Goal: Use online tool/utility: Utilize a website feature to perform a specific function

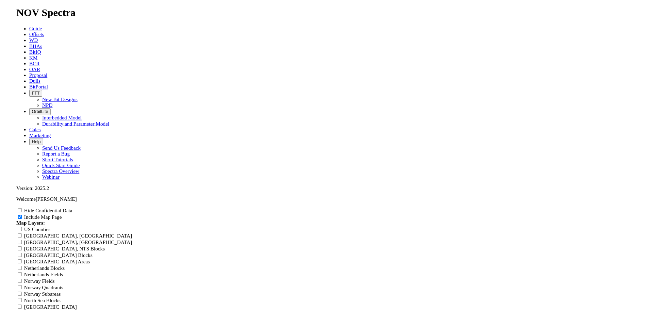
scroll to position [842, 0]
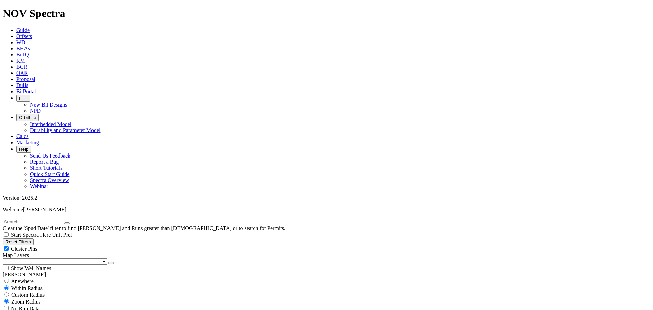
click at [34, 238] on button "Reset Filters" at bounding box center [18, 241] width 31 height 7
checkbox input "true"
type input "[DATE]"
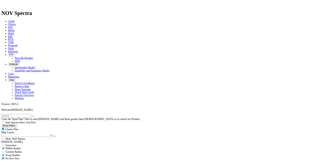
scroll to position [12584, 0]
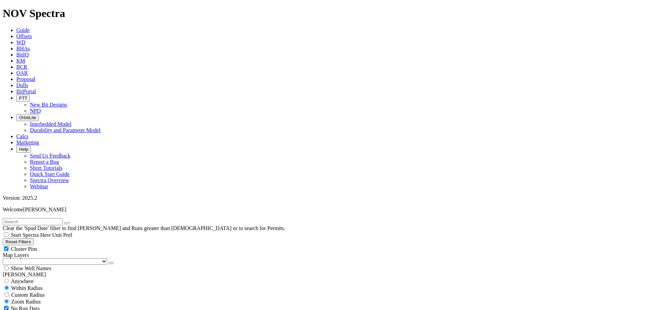
click at [28, 238] on button "Reset Filters" at bounding box center [18, 241] width 31 height 7
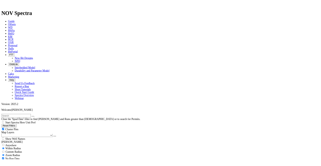
scroll to position [12728, 0]
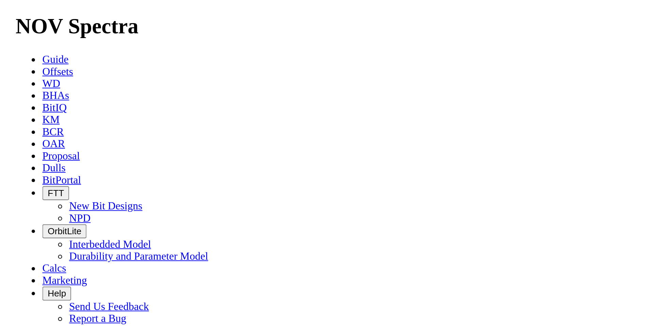
scroll to position [26, 0]
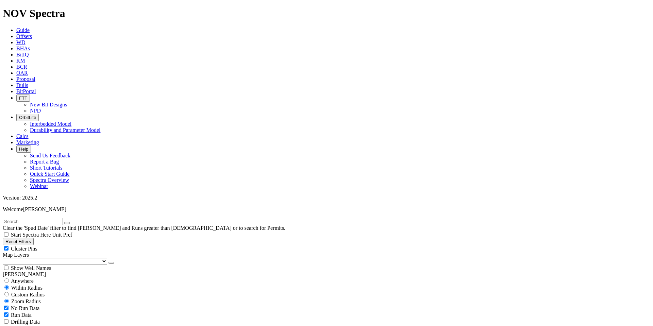
scroll to position [234, 0]
select select "17.5"
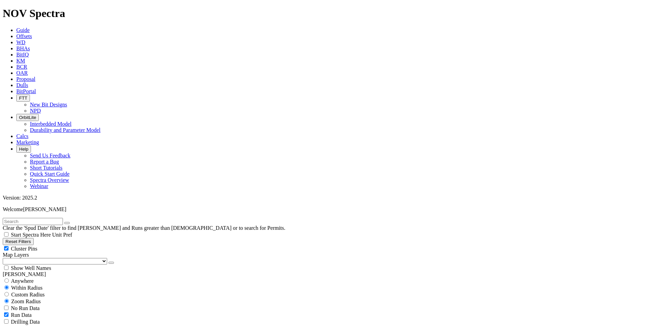
checkbox input "false"
select select "? number:17.5 ?"
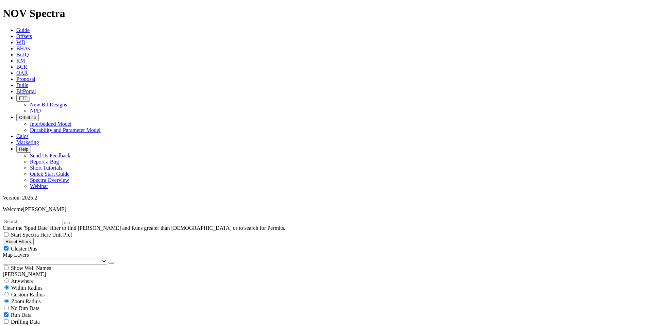
scroll to position [563, 0]
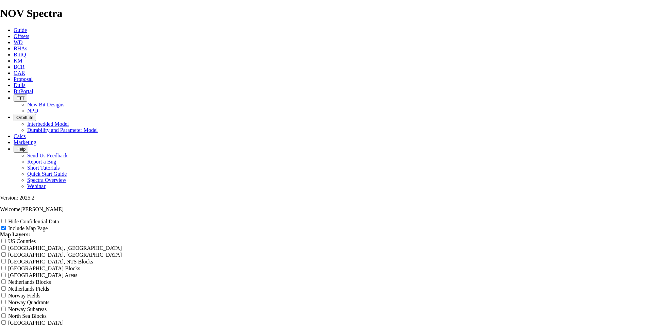
scroll to position [845, 0]
radio input "true"
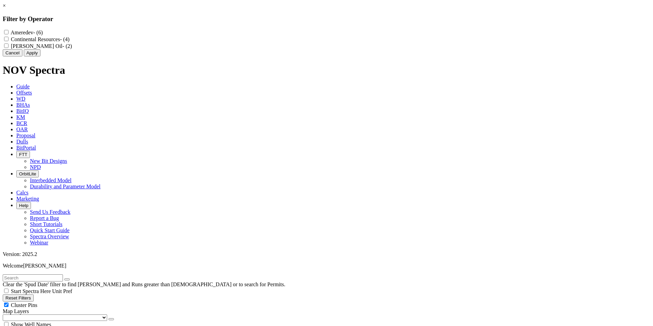
click at [8, 41] on Resources "Continental Resources - (4)" at bounding box center [6, 39] width 4 height 4
checkbox Resources "true"
click at [8, 48] on Oil "Mewbourne Oil - (2)" at bounding box center [6, 46] width 4 height 4
checkbox Oil "true"
click at [40, 56] on button "Apply" at bounding box center [32, 52] width 17 height 7
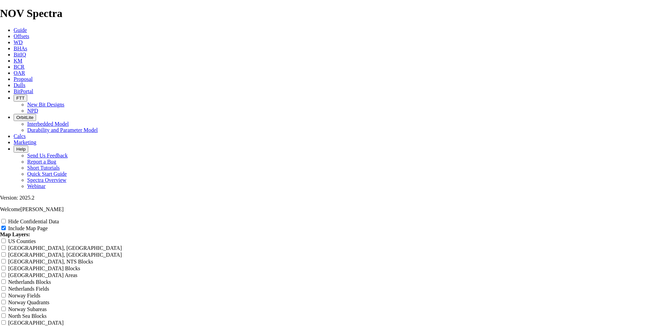
scroll to position [749, 0]
radio input "true"
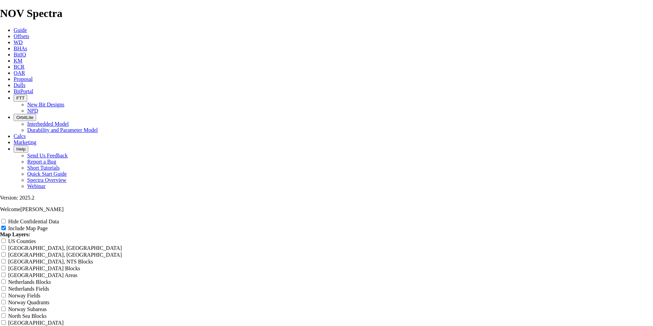
type input "Untitled Offset Analysis Repor"
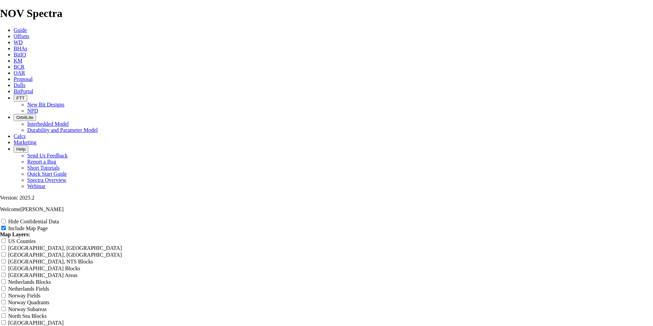
type input "Untitled Offset Analysis Repor"
type input "Untitled Offset Analysis Repo"
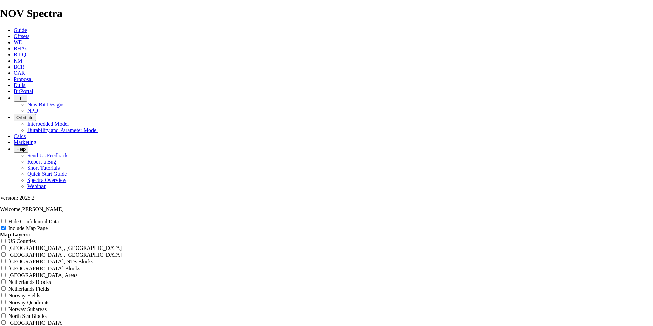
type input "Untitled Offset Analysis Repo"
type input "Untitled Offset Analysis Re"
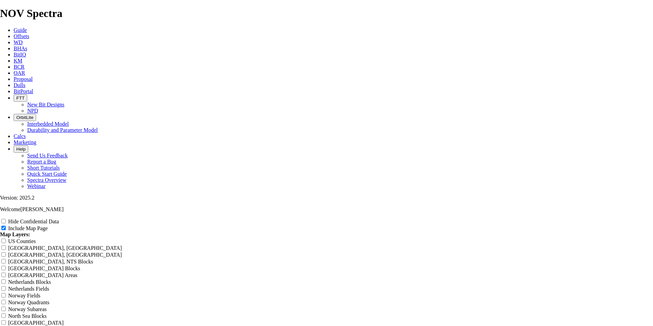
type input "Untitled Offset Analysis Re"
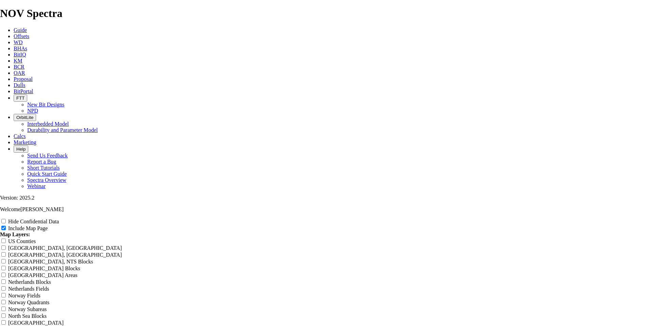
type input "Untitled Offset Analysis Re"
type input "Untitled Offset Analysis R"
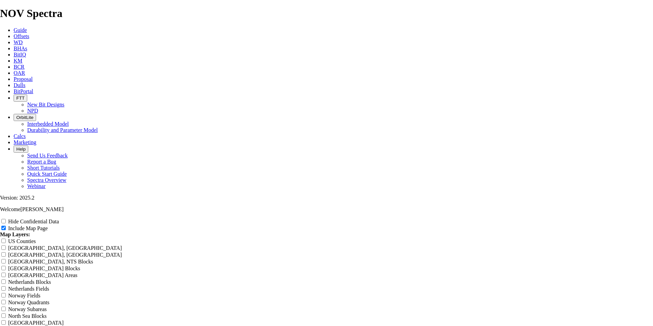
type input "Untitled Offset Analysis R"
type input "Untitled Offset Analysis"
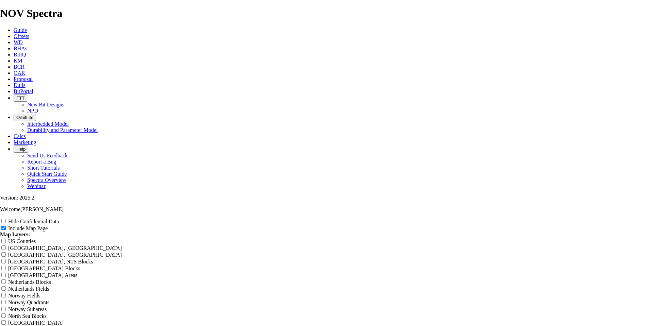
type input "Untitled Offset Analysis"
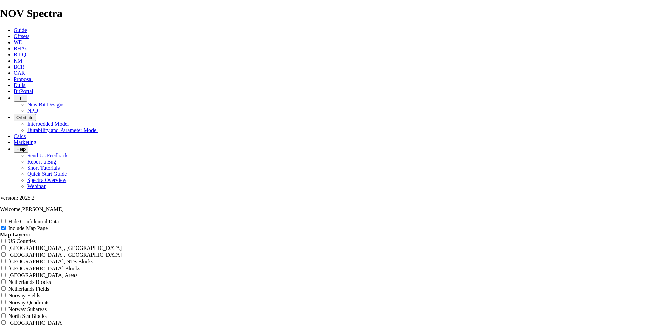
type input "Untitled Offset Analysi"
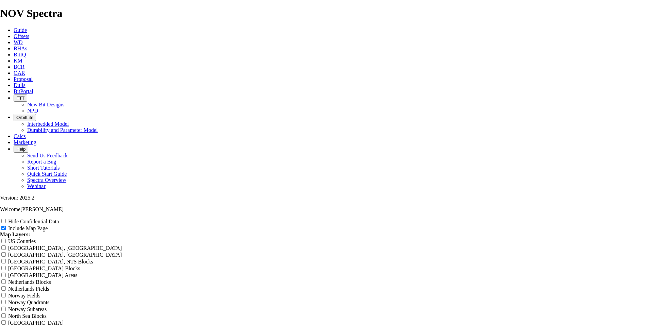
type input "Untitled Offset Analysi"
type input "Untitled Offset Analys"
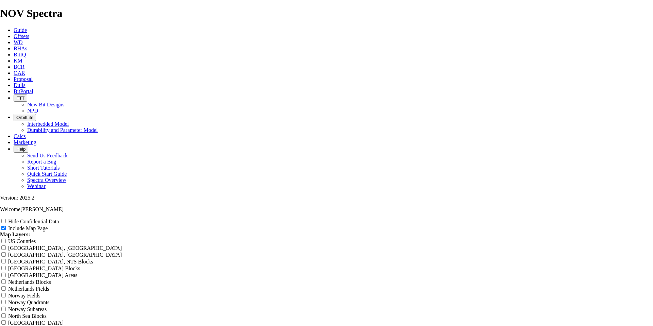
type input "Untitled Offset Analys"
type input "Untitled Offset Analy"
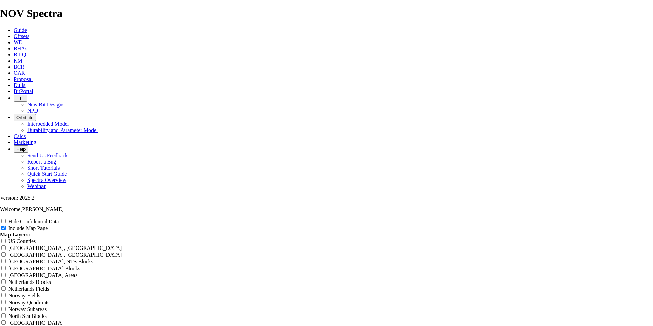
type input "Untitled Offset Analy"
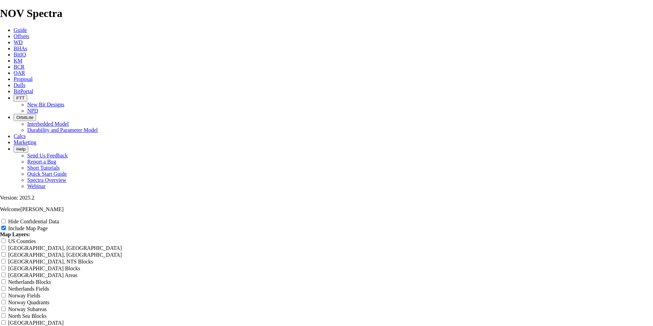
type input "Untitled Offset Analy"
type input "Untitled Offset Anal"
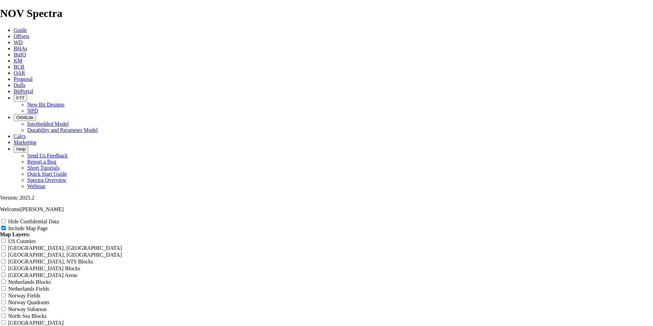
type input "Untitled Offset Anal"
type input "Untitled Offset [PERSON_NAME]"
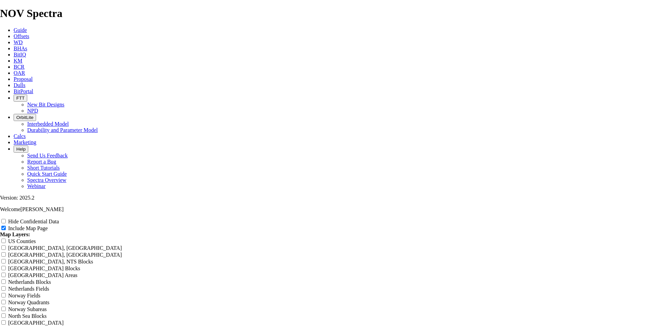
type input "Untitled Offset [PERSON_NAME]"
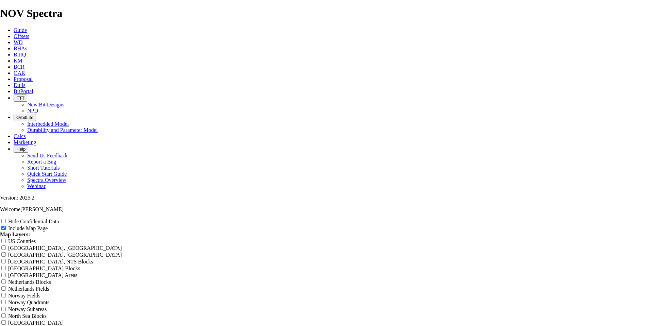
type input "Untitled Offset An"
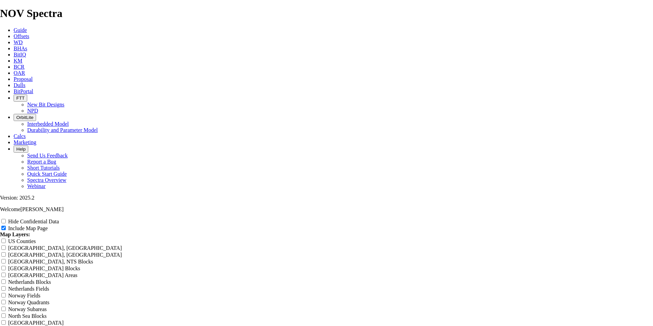
type input "Untitled Offset An"
type input "Untitled Offset A"
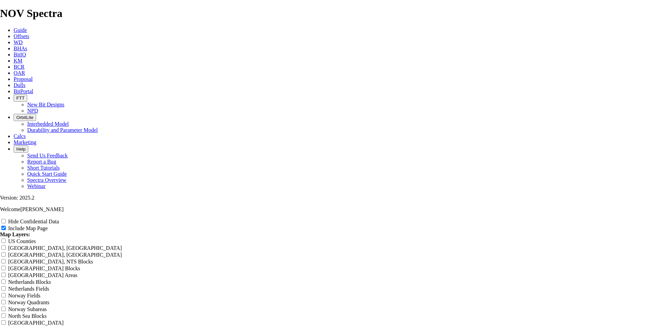
type input "Untitled Offset A"
type input "Untitled Offset"
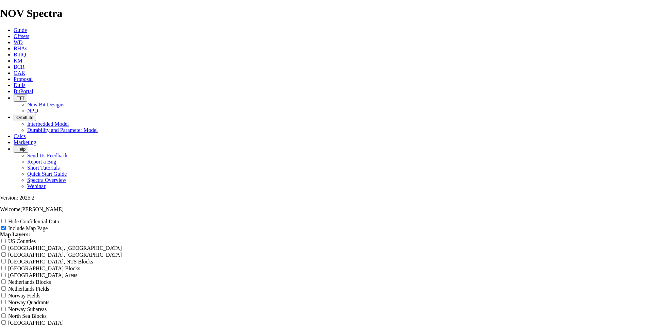
type input "Untitled Offset"
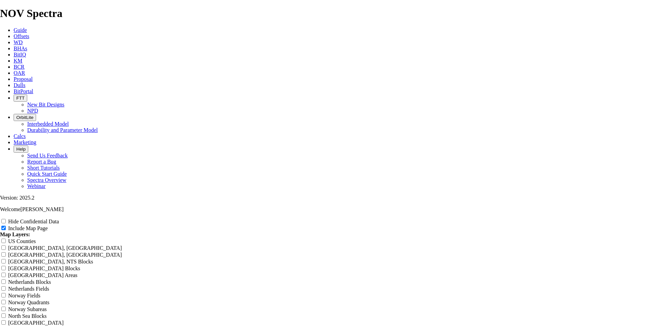
type input "Untitled Offset"
type input "Untitled Offse"
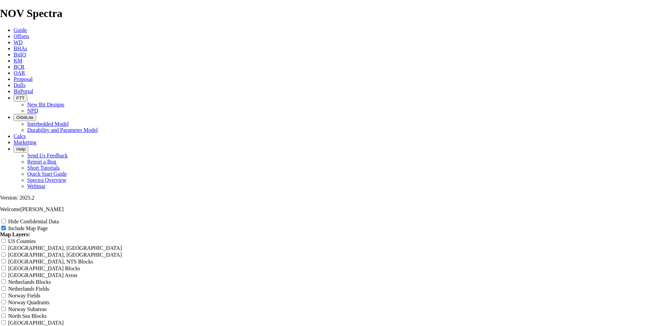
type input "Untitled Offse"
type input "Untitled Offs"
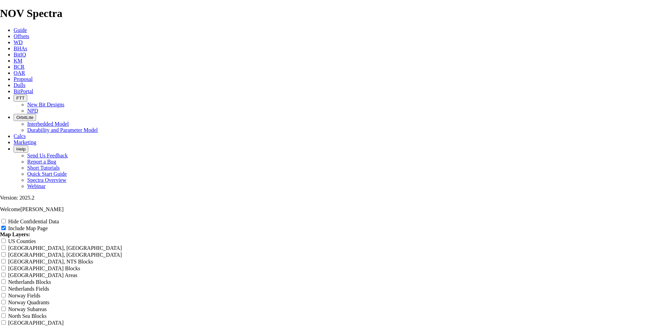
type input "Untitled Offs"
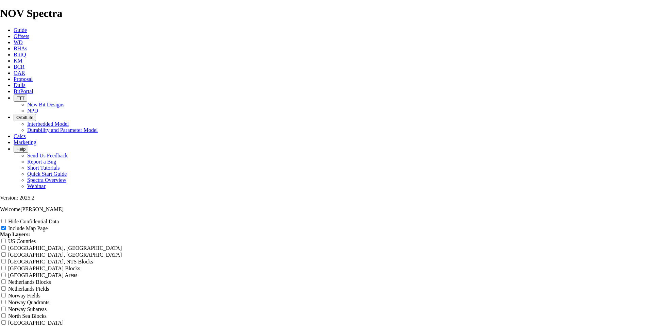
type input "Untitled Off"
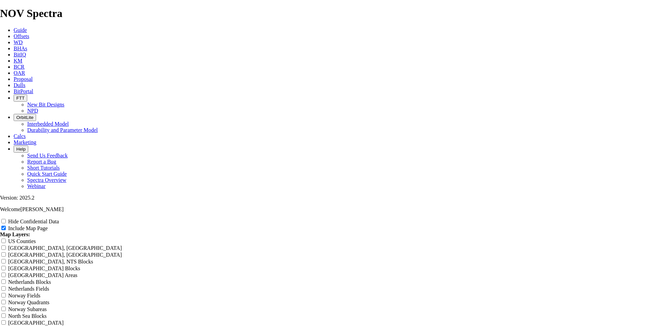
type input "Untitled Off"
type input "Untitled Of"
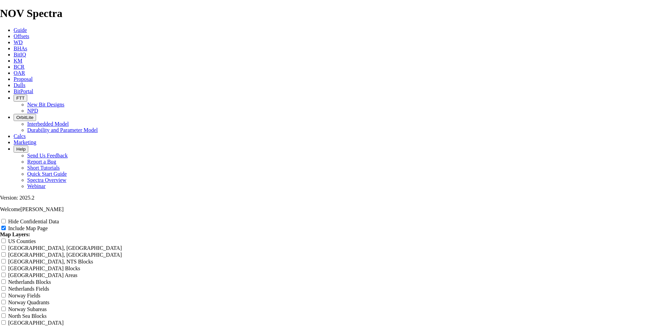
type input "Untitled Of"
type input "Untitled O"
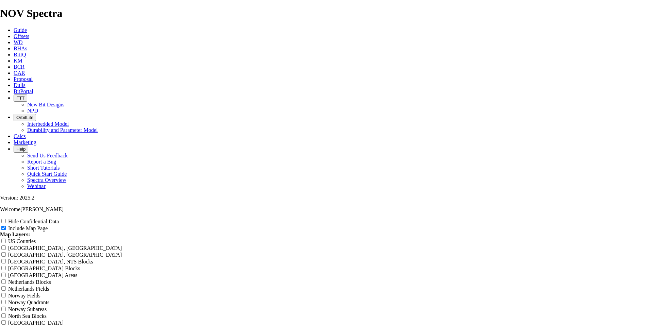
type input "Untitled O"
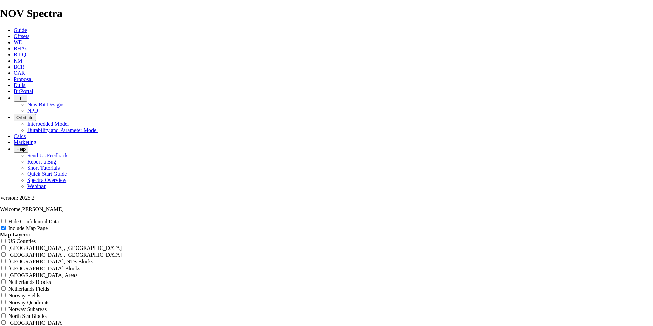
type input "Untitled O"
type input "Untitled"
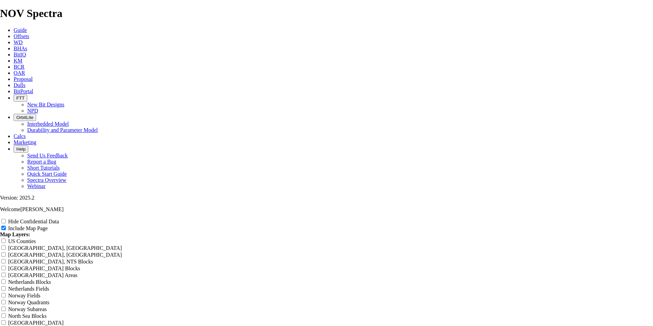
type input "Untitled"
type input "Untitle"
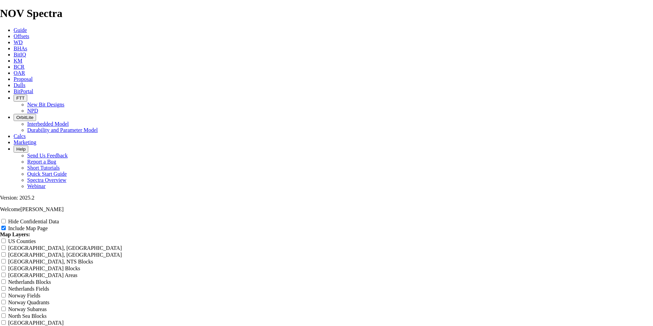
type input "Untitle"
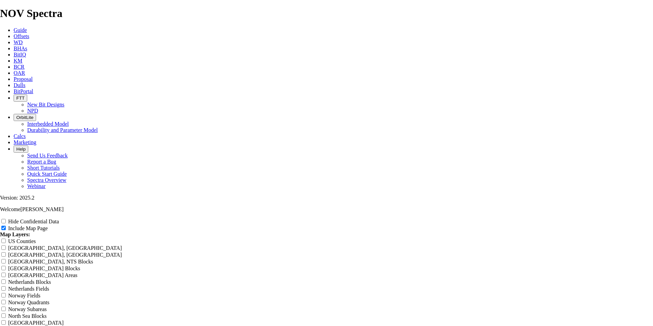
type input "Untitl"
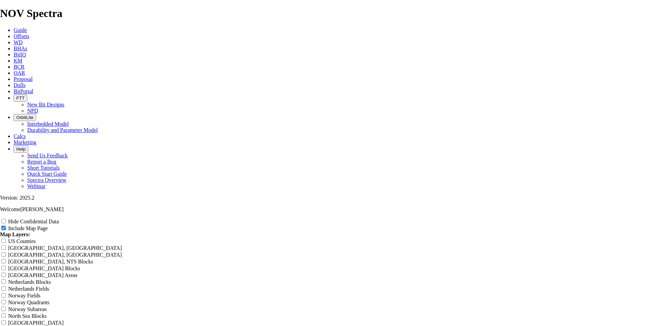
type input "Untitl"
type input "Untit"
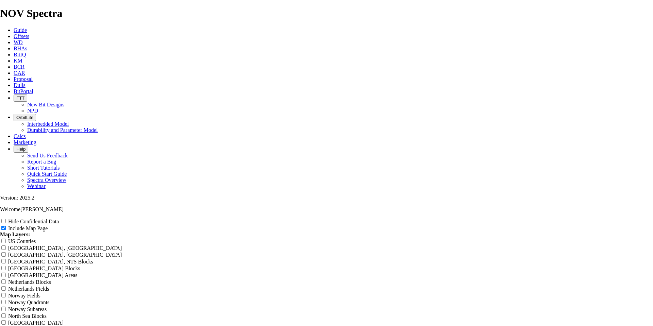
type input "Untit"
type input "Unti"
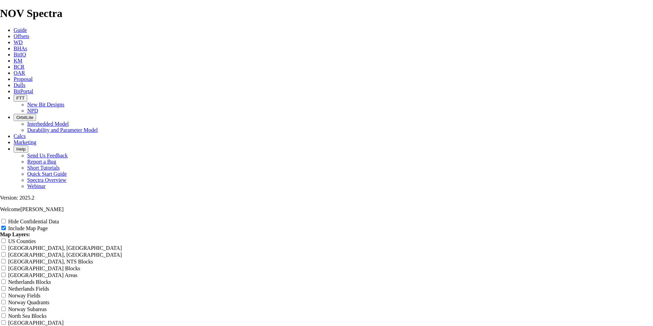
type input "Unti"
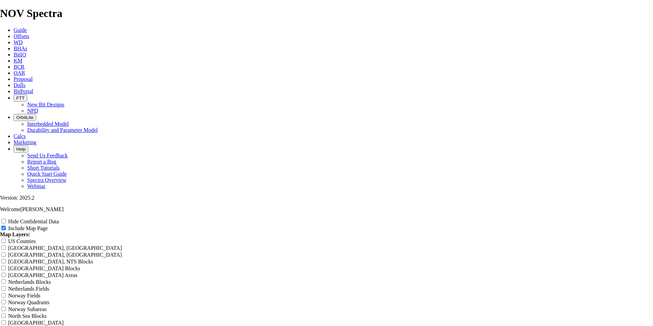
type input "Unti"
type input "Unt"
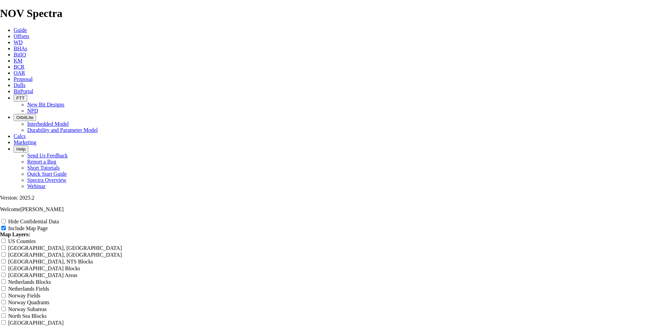
type input "Unt"
type input "Un"
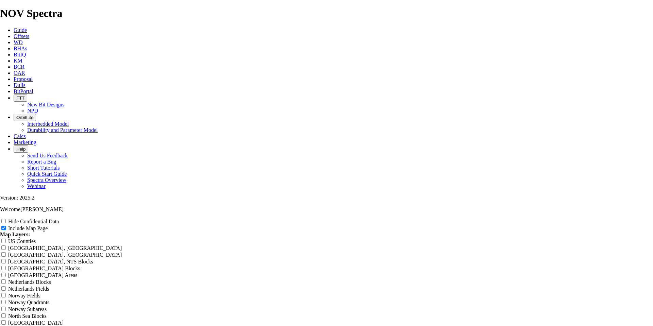
type input "Un"
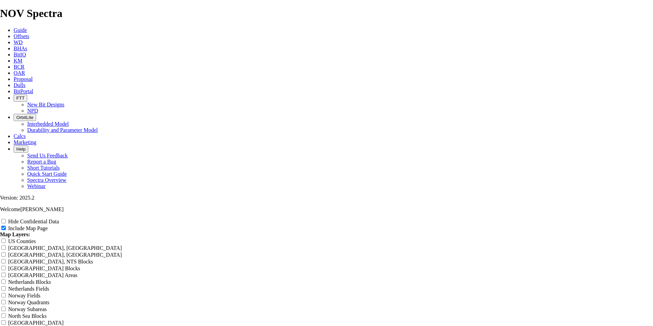
type input "U"
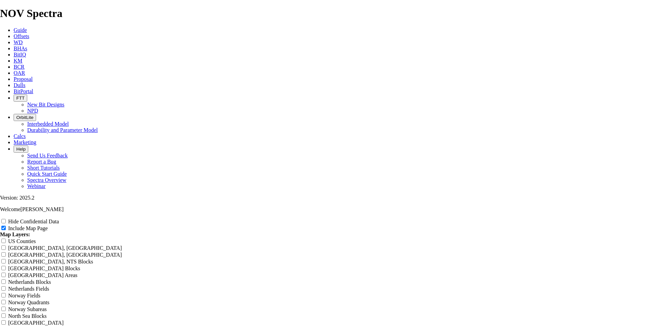
type input "U"
type input "1"
drag, startPoint x: 636, startPoint y: 220, endPoint x: 272, endPoint y: 130, distance: 375.5
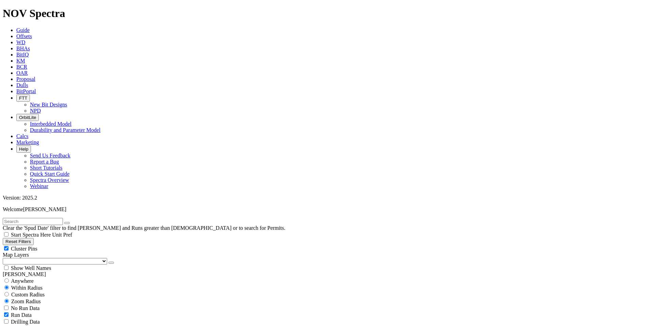
click at [32, 238] on button "Reset Filters" at bounding box center [18, 241] width 31 height 7
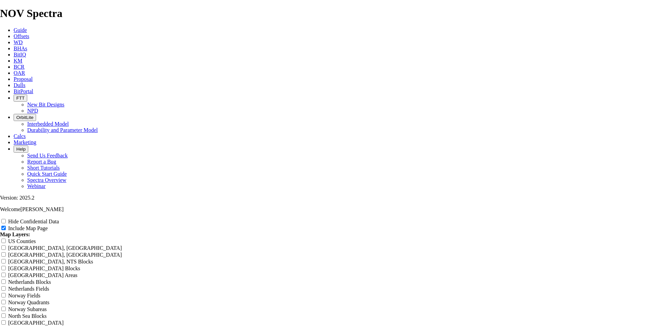
scroll to position [811, 0]
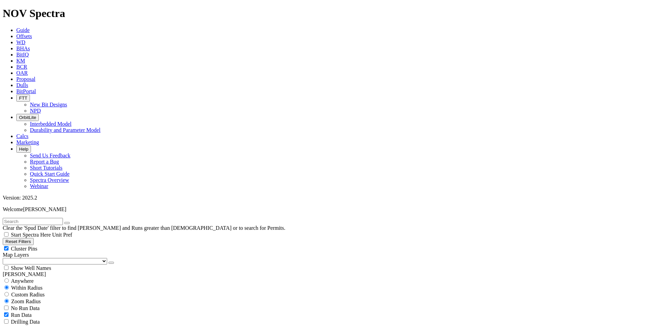
scroll to position [6349, 0]
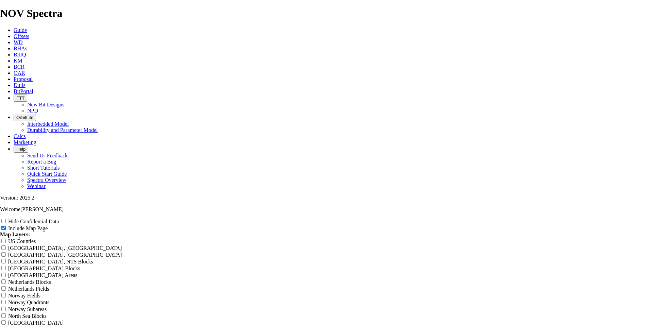
scroll to position [777, 0]
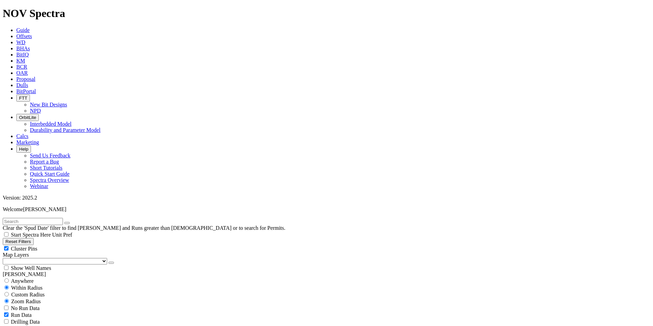
scroll to position [466, 0]
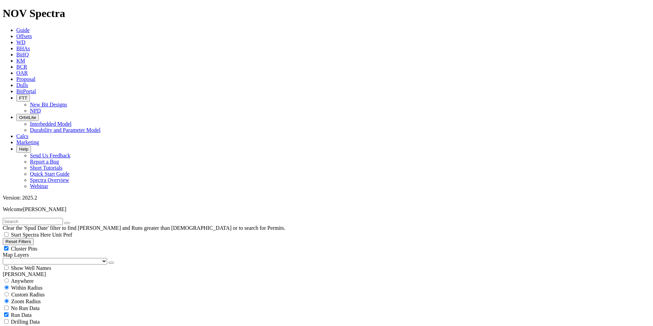
type input "5000"
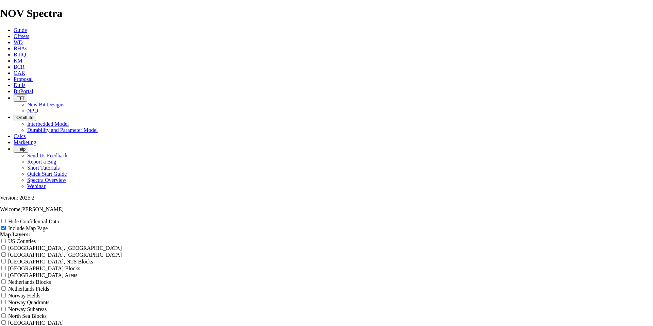
scroll to position [826, 0]
radio input "true"
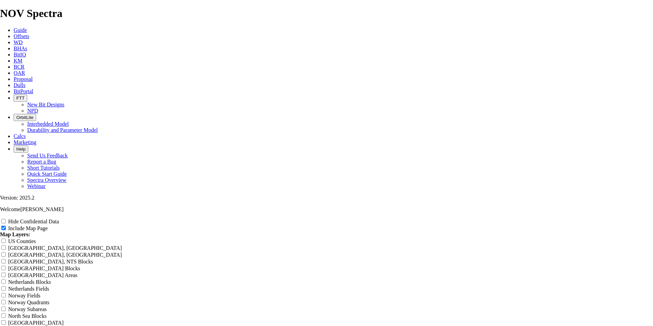
scroll to position [753, 0]
radio input "true"
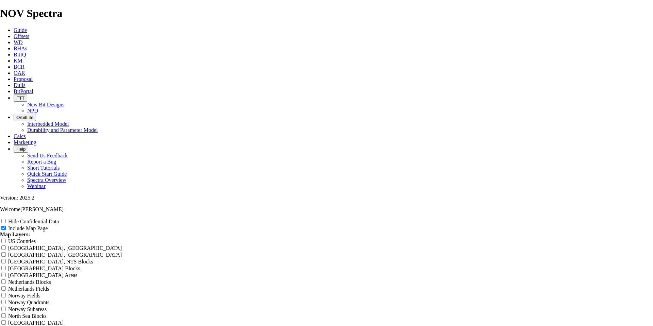
type input "Untitled Offset Analysis Repor"
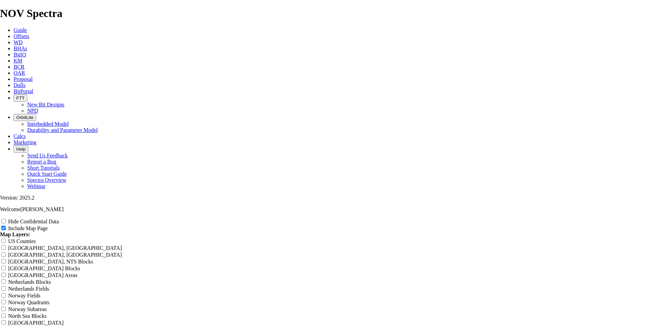
type input "Untitled Offset Analysis Repo"
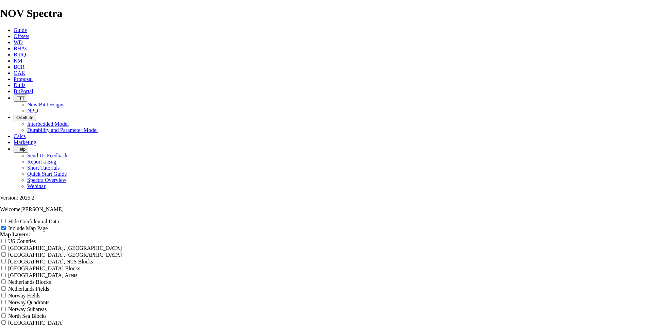
type input "Untitled Offset Analysis Rep"
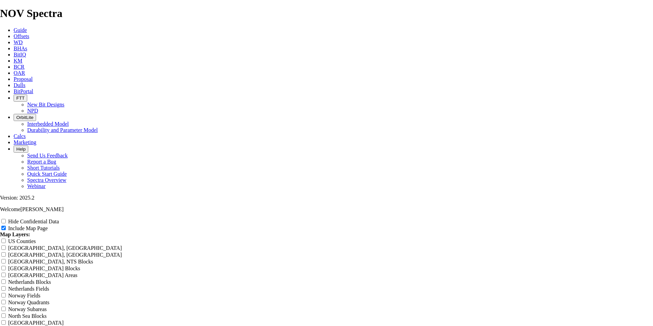
type input "Untitled Offset Analysis Re"
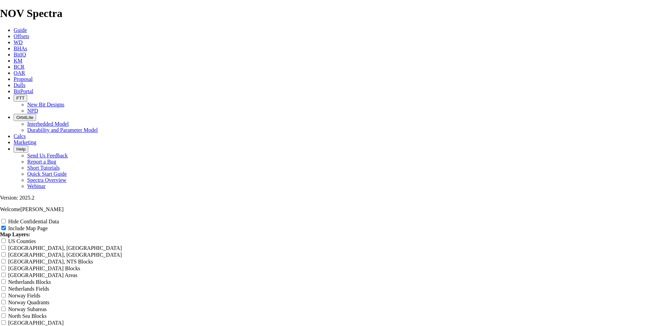
type input "Untitled Offset Analysis R"
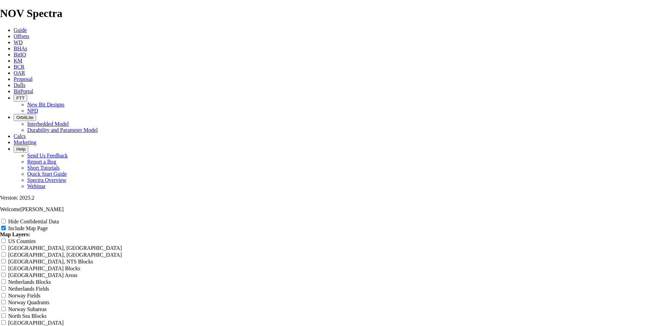
type input "Untitled Offset Analysis"
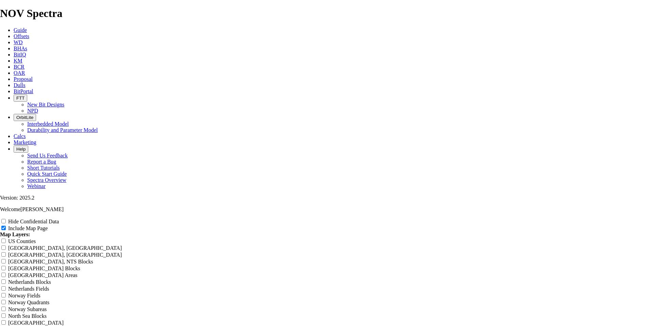
type input "Untitled Offset Analysi"
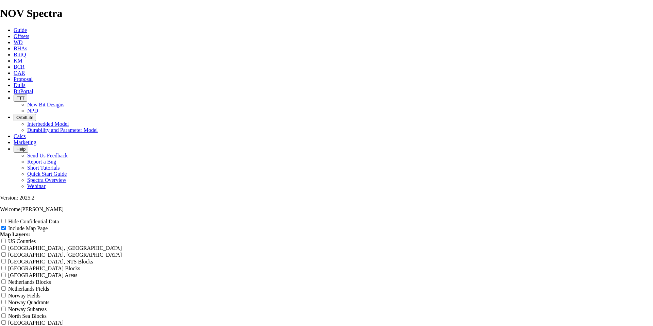
type input "Untitled Offset Analys"
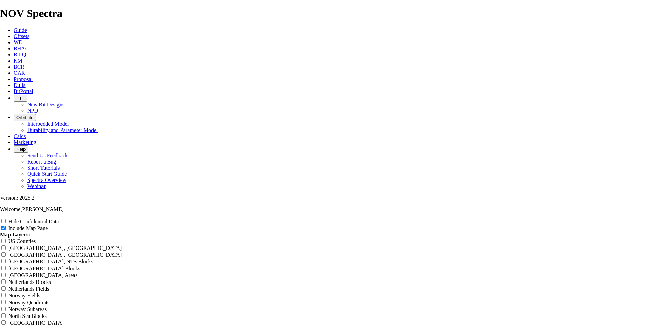
type input "Untitled Offset Analy"
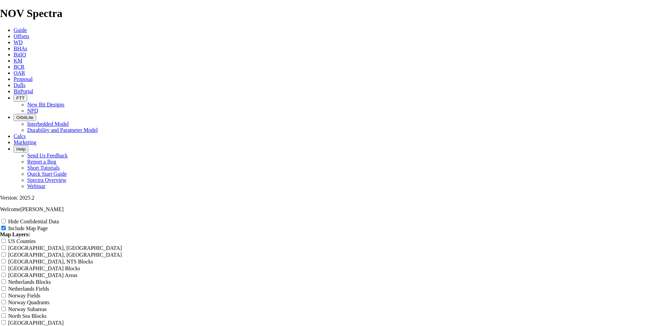
type input "Untitled Offset Anal"
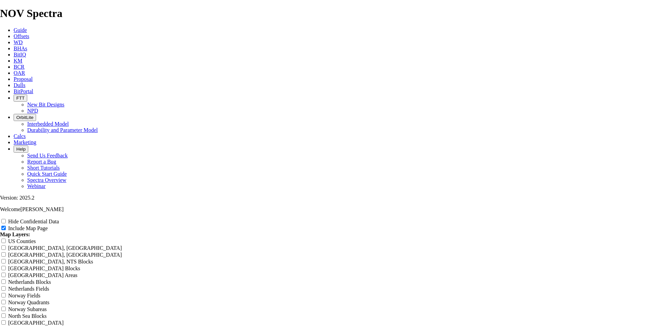
type input "Untitled Offset [PERSON_NAME]"
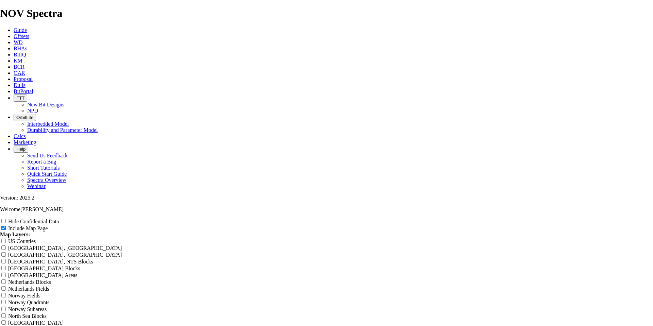
type input "Untitled Offset An"
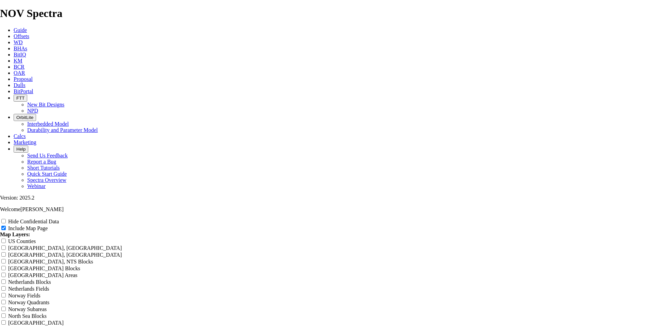
type input "Untitled Offset A"
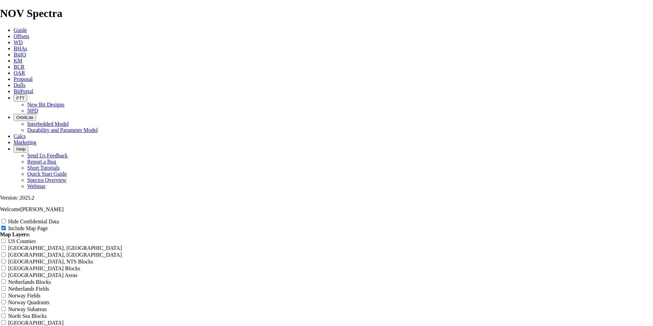
type input "Untitled Offset"
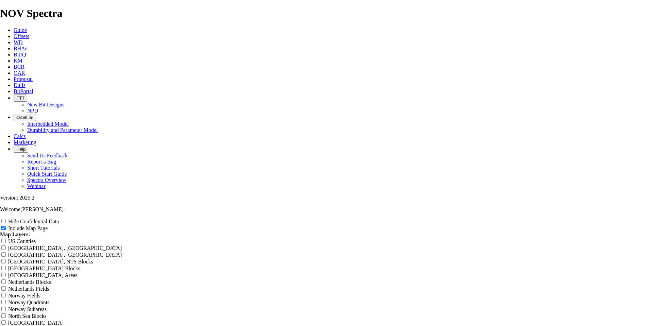
type input "Untitled Off"
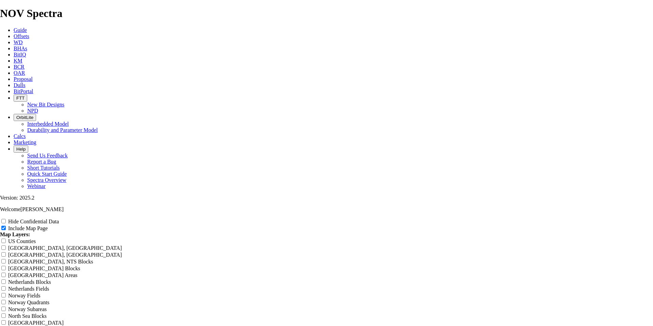
type input "Untitled Of"
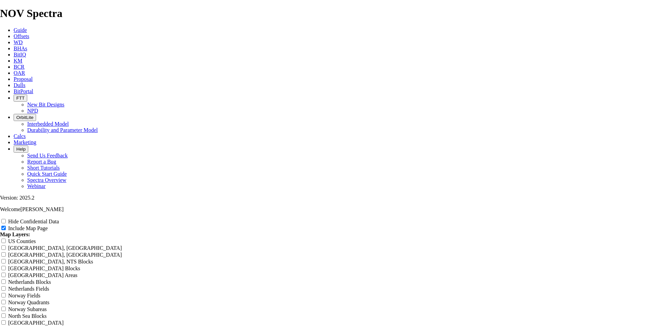
type input "Untitled O"
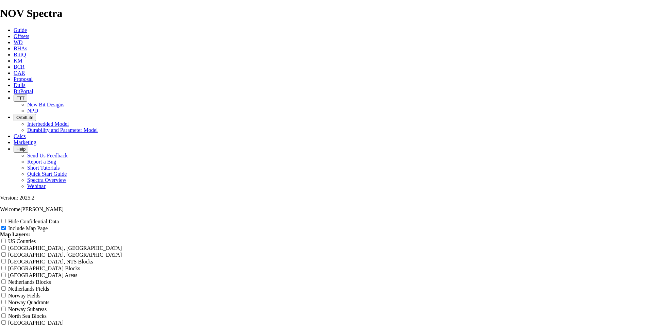
type input "Untitled"
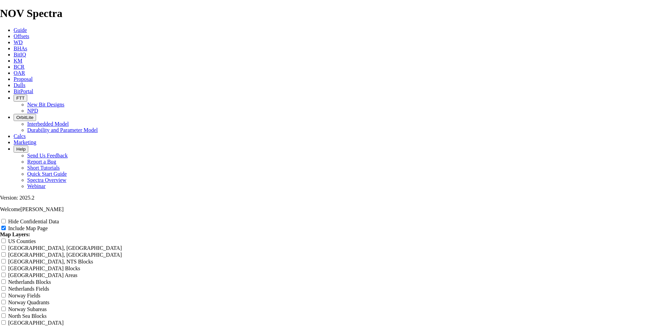
type input "Untitle"
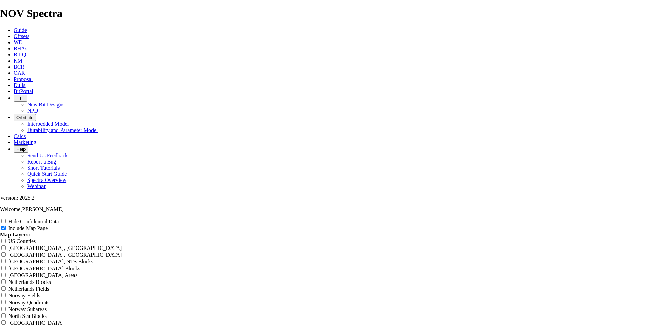
type input "Untitl"
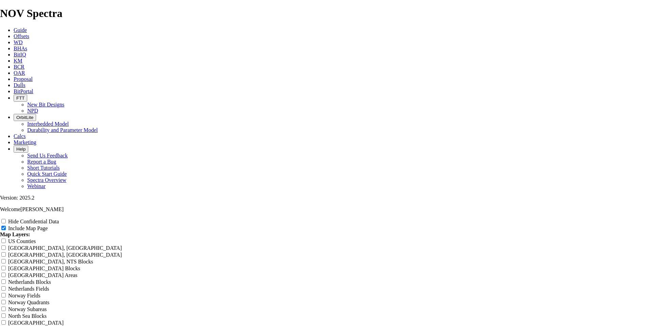
type input "Unti"
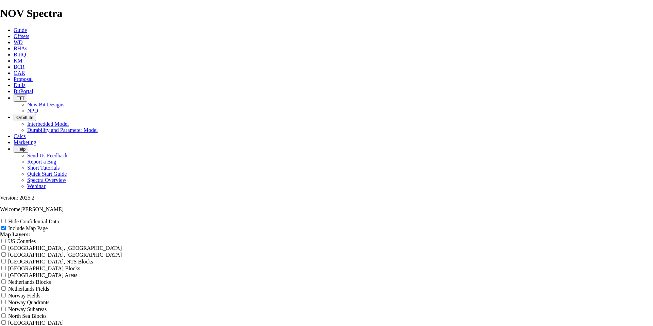
type input "Unt"
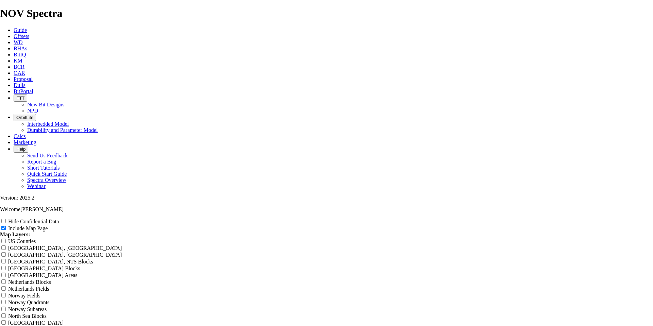
type input "Un"
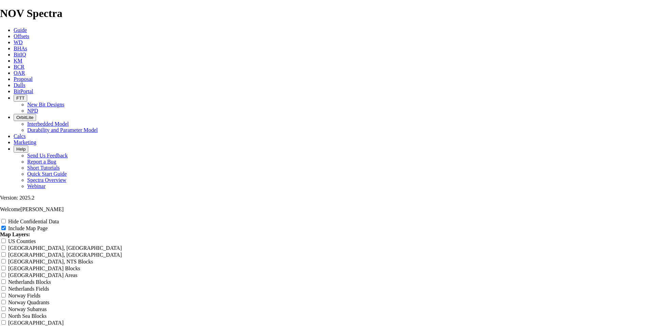
type input "U"
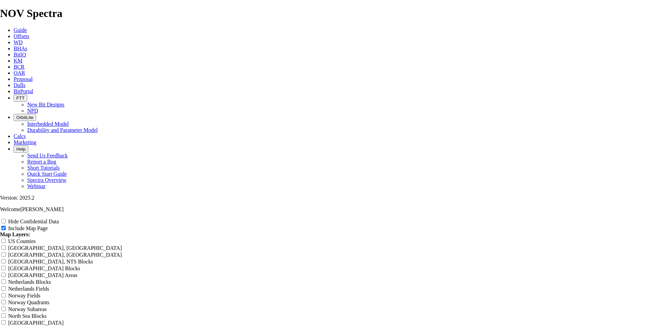
type input "1"
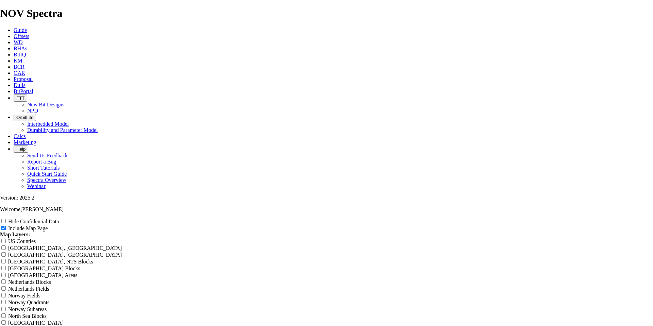
type input "12"
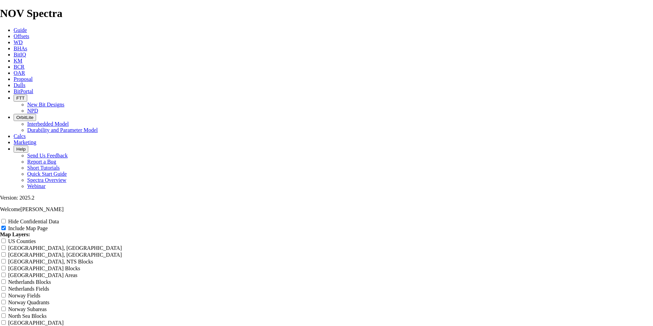
type input "12."
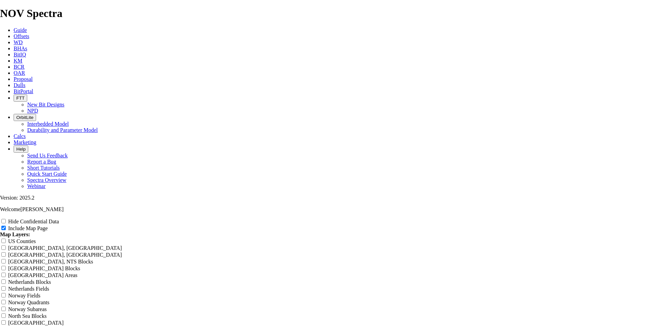
type input "12.2"
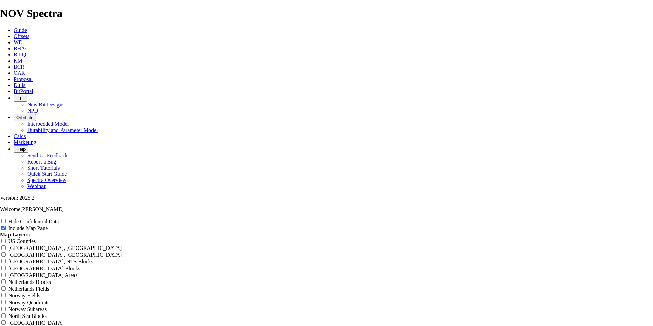
type input "12.25"
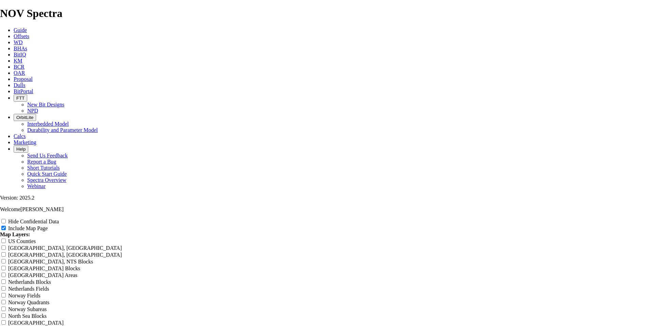
type input "12.25 P"
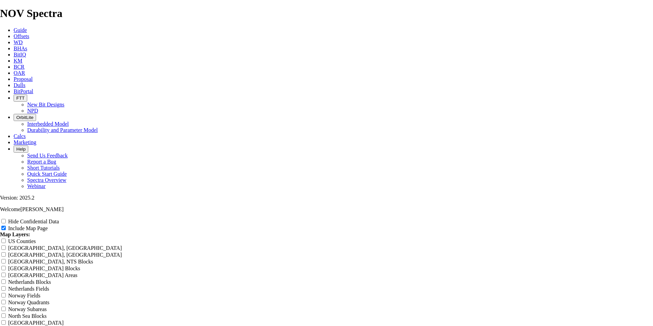
type input "12.25 Pl"
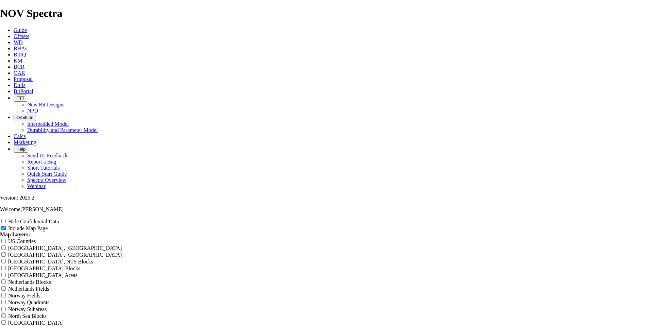
type input "12.25 Pla"
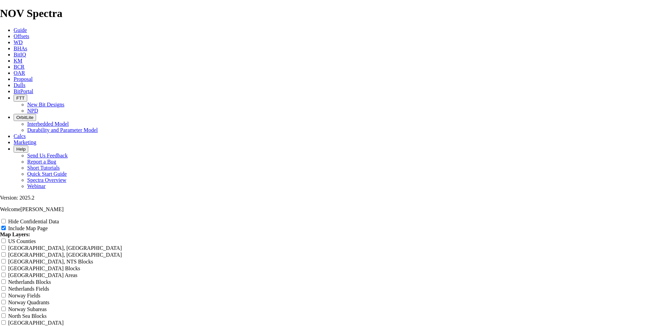
type input "12.25 Plat"
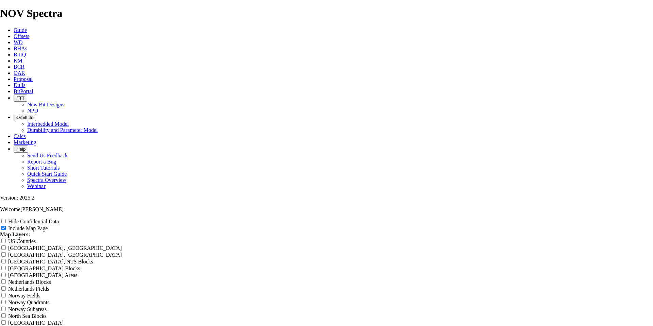
type input "12.25 Platn"
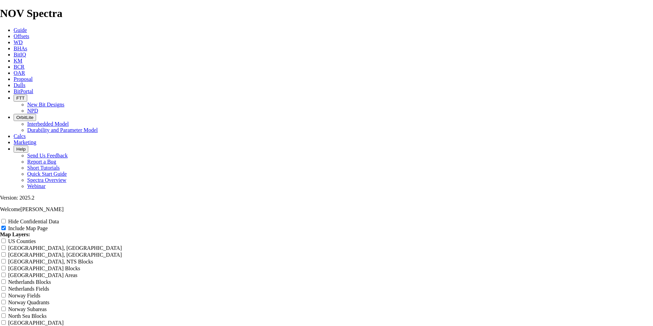
type input "12.25 Plat"
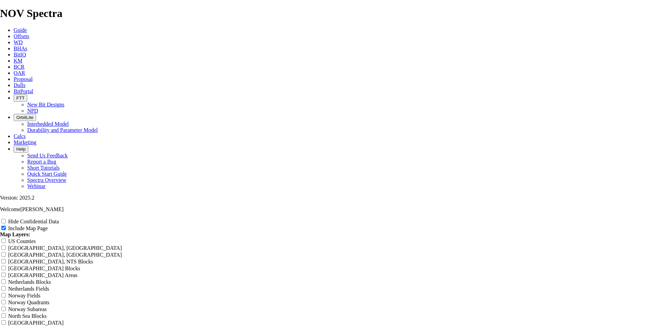
type input "12.25 Plati"
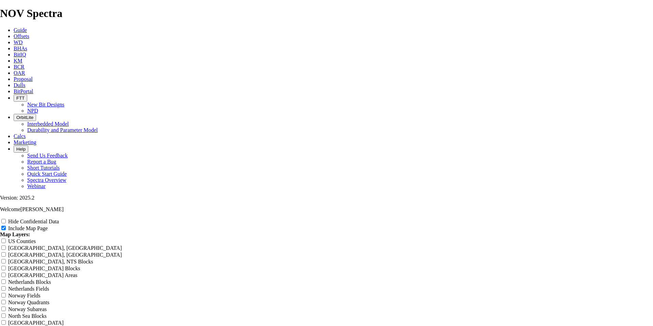
type input "12.25 Platin"
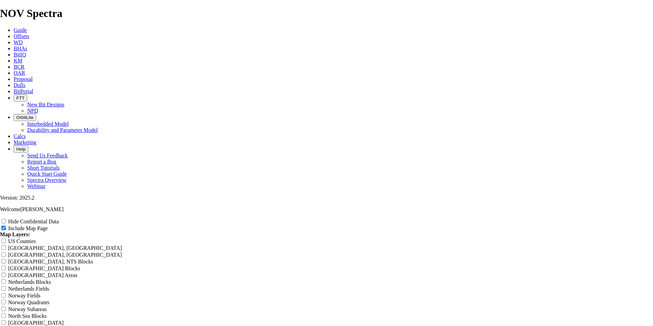
type input "12.25 Platinu"
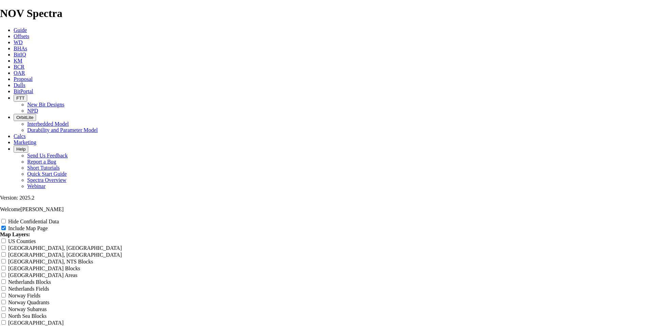
type input "12.25 Platinum"
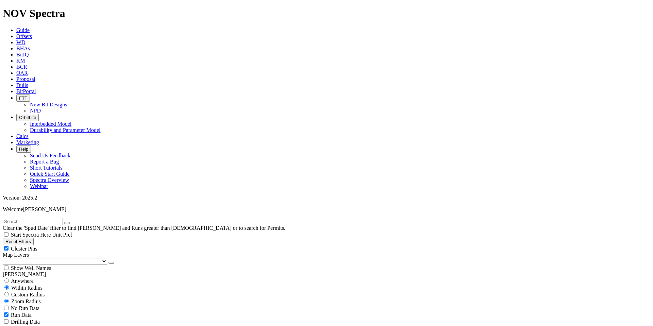
click at [34, 238] on button "Reset Filters" at bounding box center [18, 241] width 31 height 7
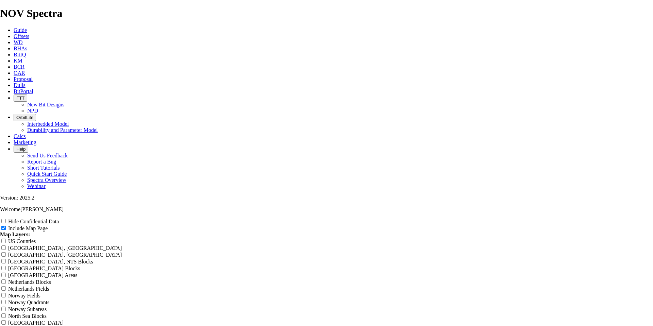
scroll to position [879, 0]
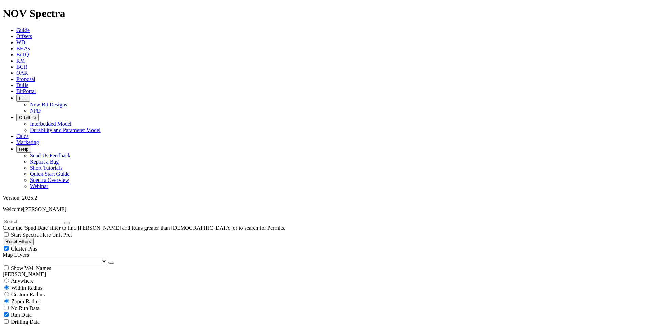
scroll to position [123, 0]
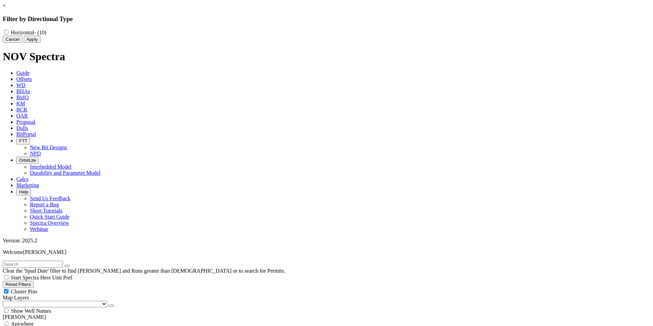
click at [6, 8] on link "×" at bounding box center [4, 6] width 3 height 6
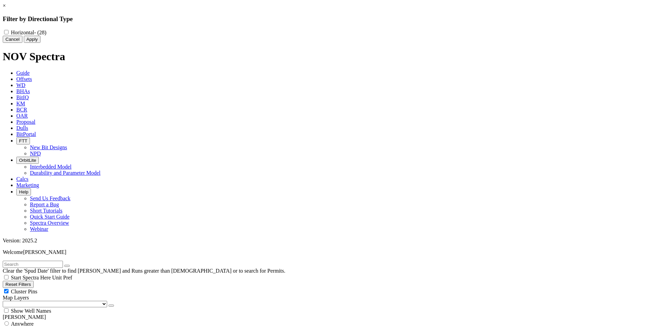
click at [6, 8] on link "×" at bounding box center [4, 6] width 3 height 6
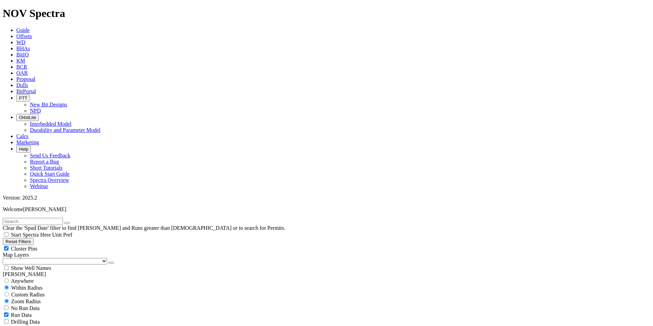
click at [26, 238] on button "Reset Filters" at bounding box center [18, 241] width 31 height 7
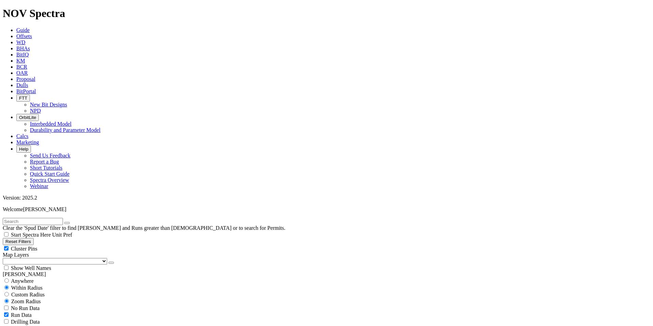
click at [30, 238] on button "Reset Filters" at bounding box center [18, 241] width 31 height 7
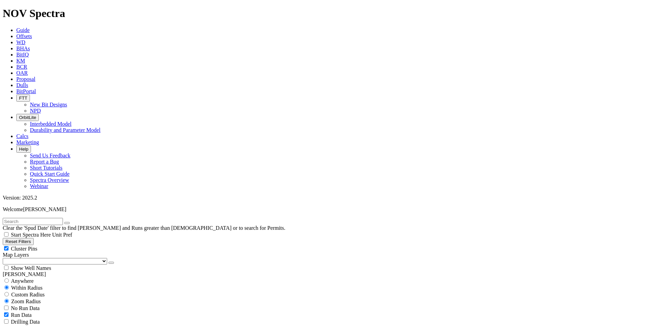
drag, startPoint x: 621, startPoint y: 46, endPoint x: 615, endPoint y: 51, distance: 8.0
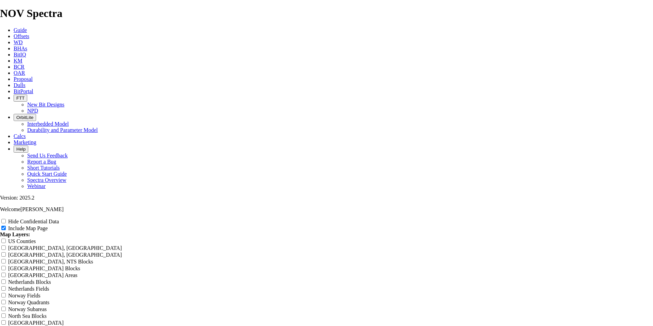
scroll to position [784, 0]
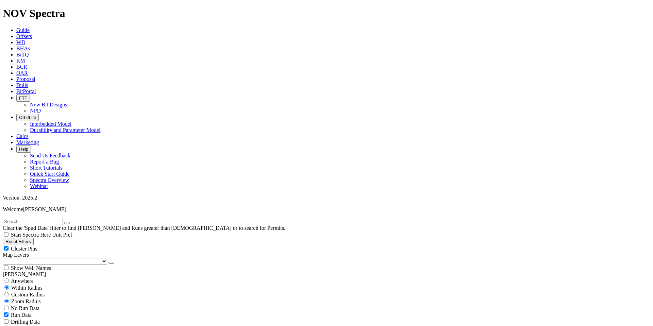
scroll to position [295, 0]
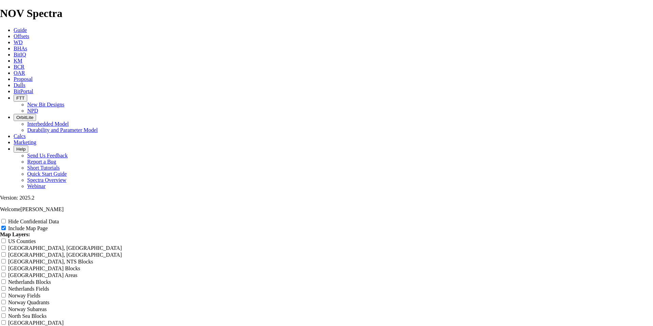
drag, startPoint x: 639, startPoint y: 220, endPoint x: 394, endPoint y: 175, distance: 249.2
